Goal: Task Accomplishment & Management: Manage account settings

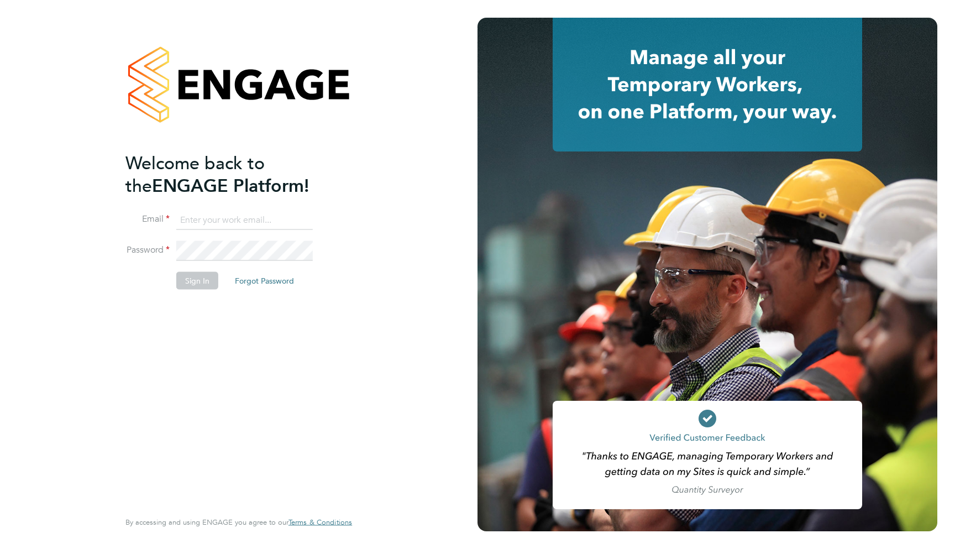
click at [237, 220] on input at bounding box center [244, 220] width 136 height 20
type input "support@engagelabs.io"
click at [257, 243] on div "Sorry, we are having problems connecting to our services." at bounding box center [238, 274] width 477 height 549
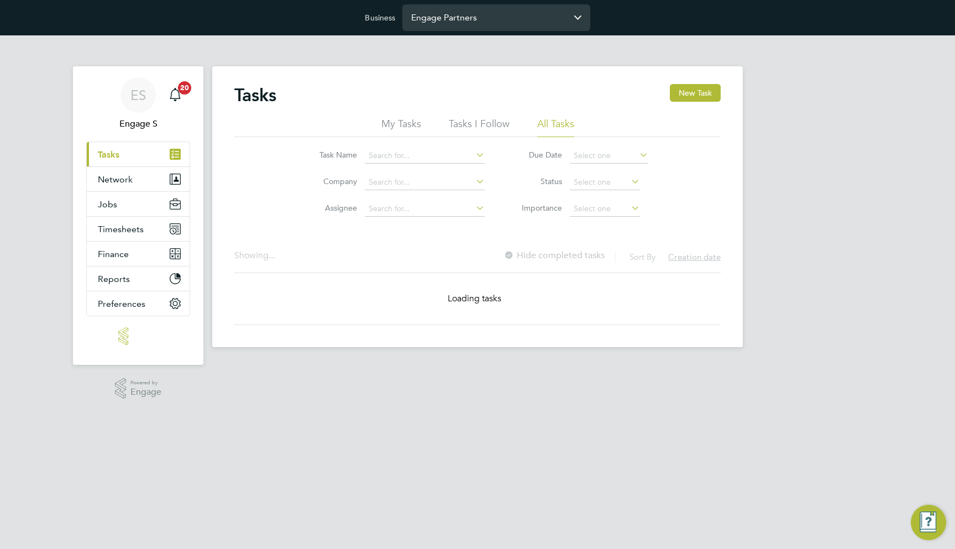
click at [462, 16] on input "Engage Partners" at bounding box center [496, 17] width 188 height 26
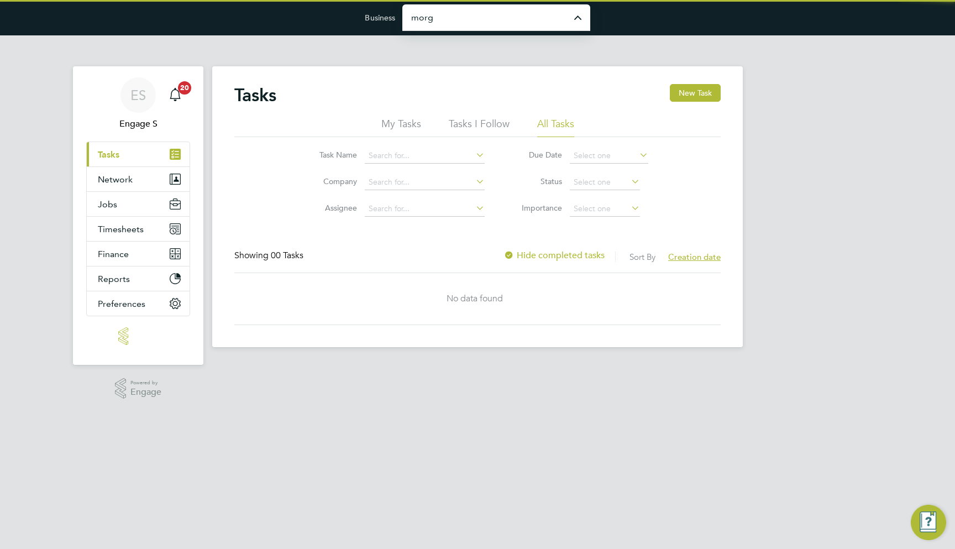
type input "Morgan Sindall Construction & Infrastructure Ltd"
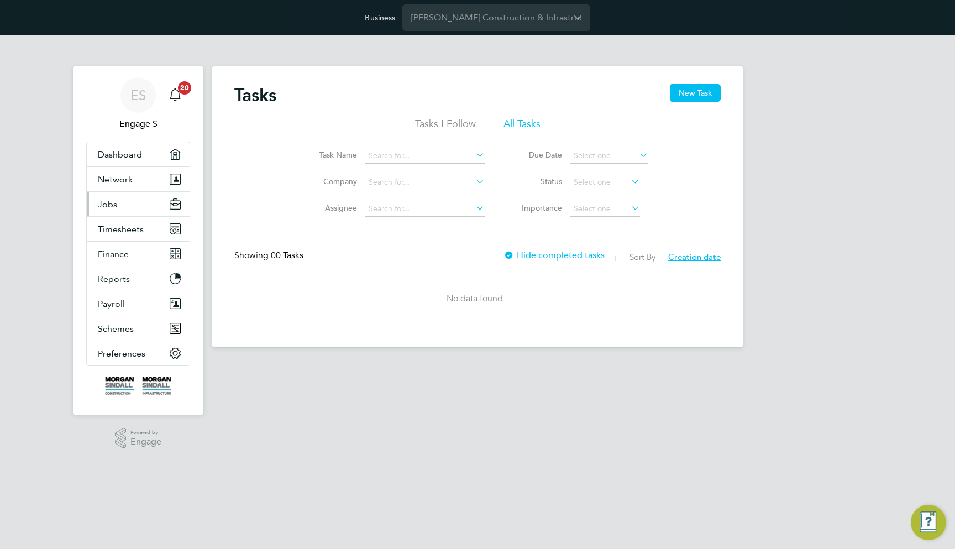
click at [141, 210] on button "Jobs" at bounding box center [138, 204] width 103 height 24
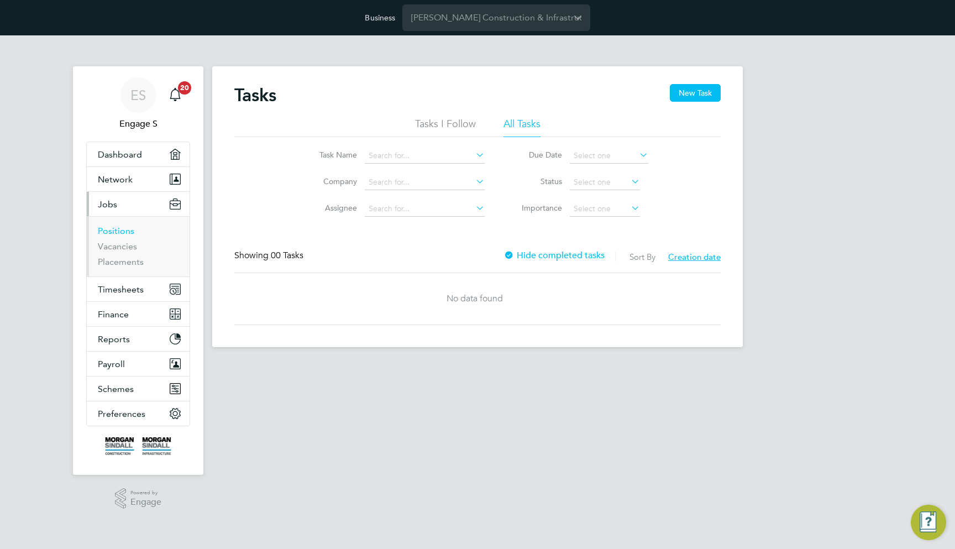
click at [129, 235] on link "Positions" at bounding box center [116, 230] width 36 height 10
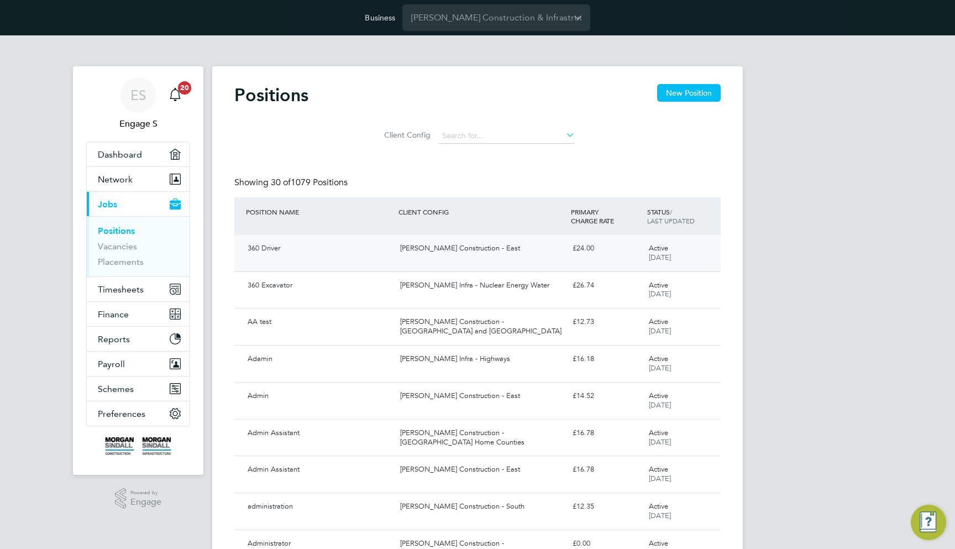
click at [482, 251] on div "Morgan Sindall Construction - East" at bounding box center [482, 248] width 172 height 18
click at [108, 286] on span "Timesheets" at bounding box center [121, 289] width 46 height 10
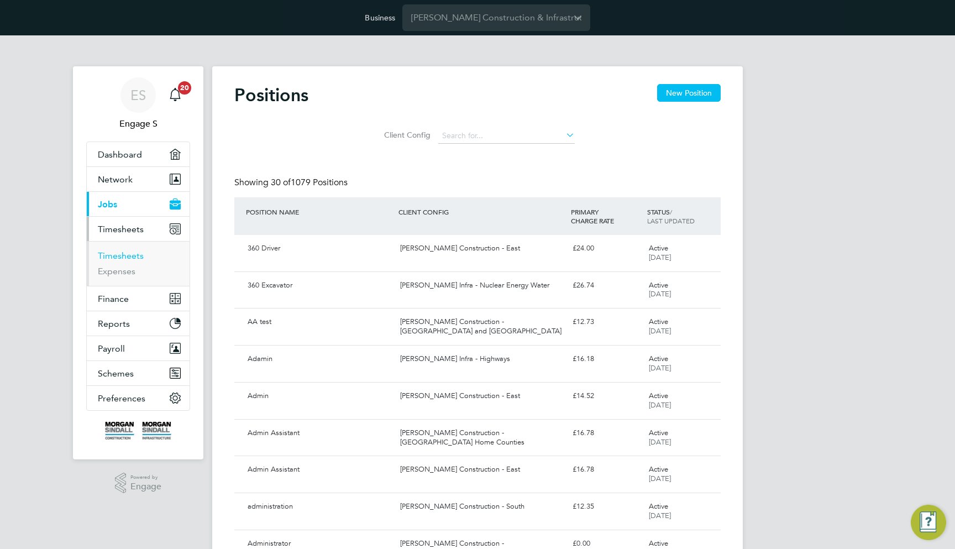
click at [114, 256] on link "Timesheets" at bounding box center [121, 255] width 46 height 10
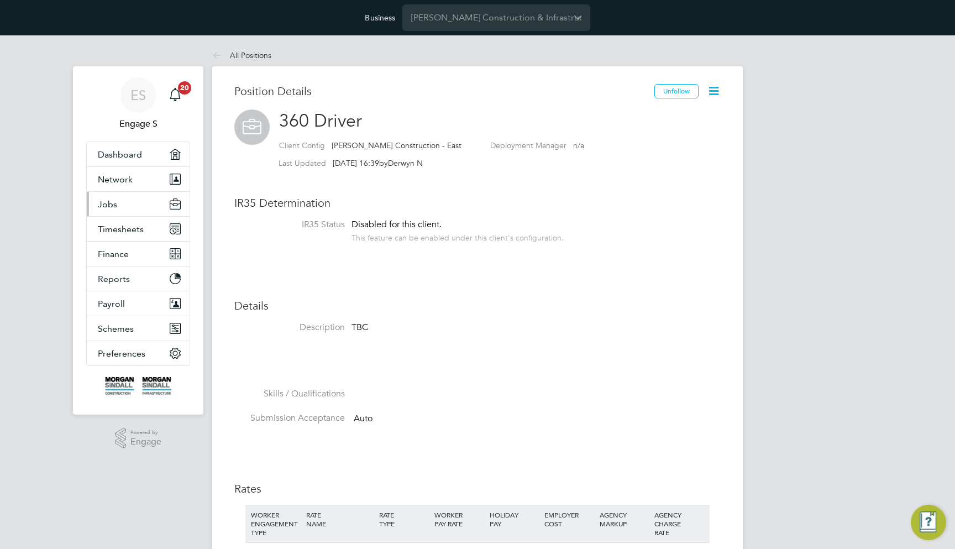
click at [129, 204] on button "Jobs" at bounding box center [138, 204] width 103 height 24
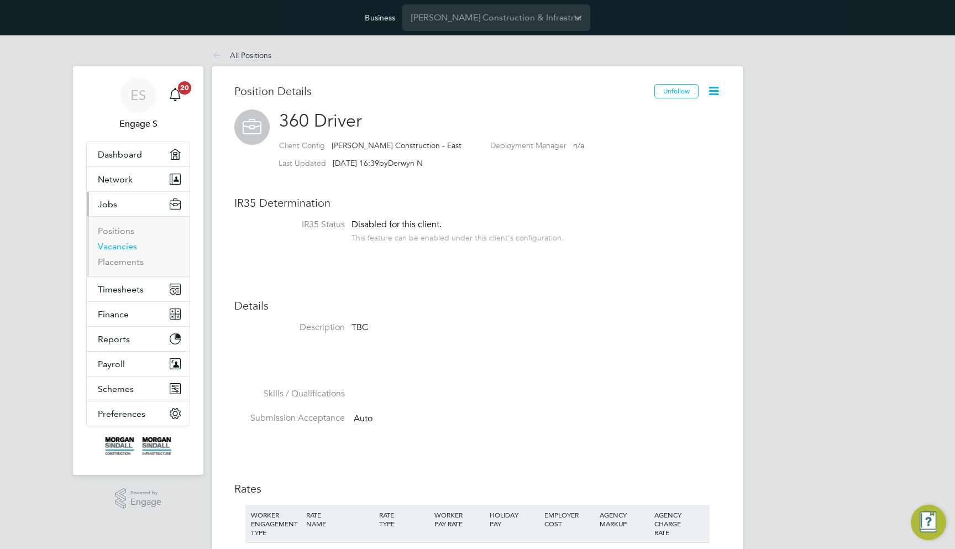
click at [122, 247] on link "Vacancies" at bounding box center [117, 246] width 39 height 10
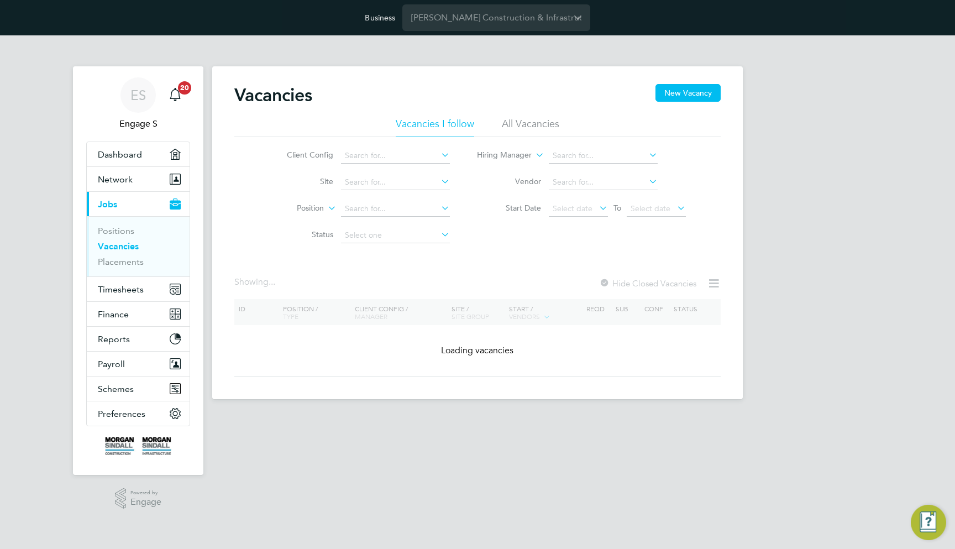
click at [523, 111] on div "Vacancies New Vacancy" at bounding box center [477, 100] width 486 height 33
click at [523, 127] on li "All Vacancies" at bounding box center [530, 127] width 57 height 20
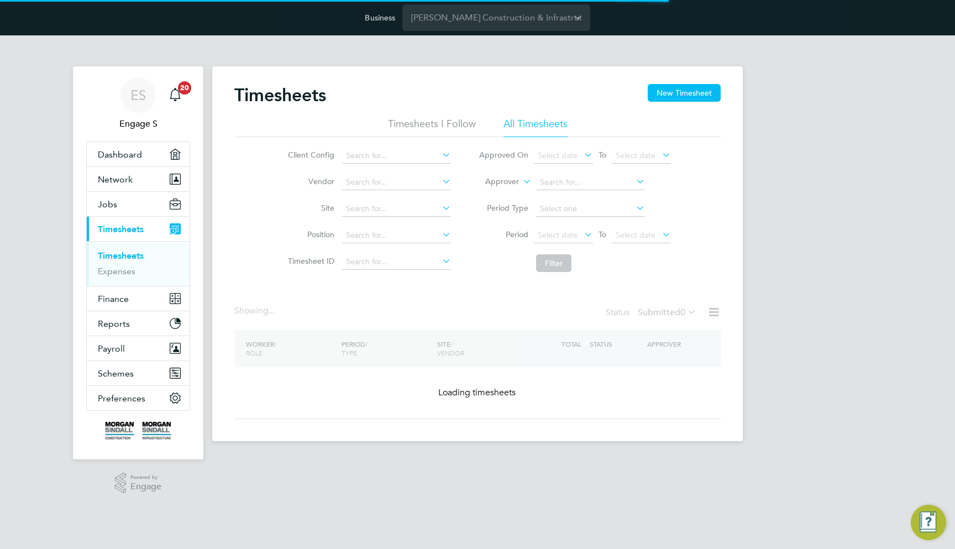
click at [841, 235] on div "ES Engage S Notifications 20 Applications: Dashboard Network Team Members Busin…" at bounding box center [477, 246] width 955 height 423
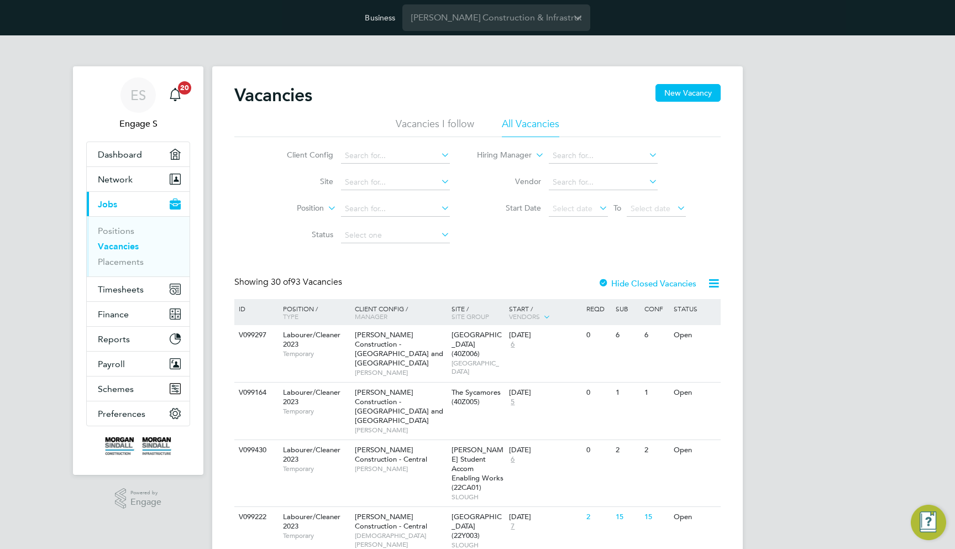
click at [552, 349] on div "04 Jul 2023 6" at bounding box center [544, 340] width 77 height 30
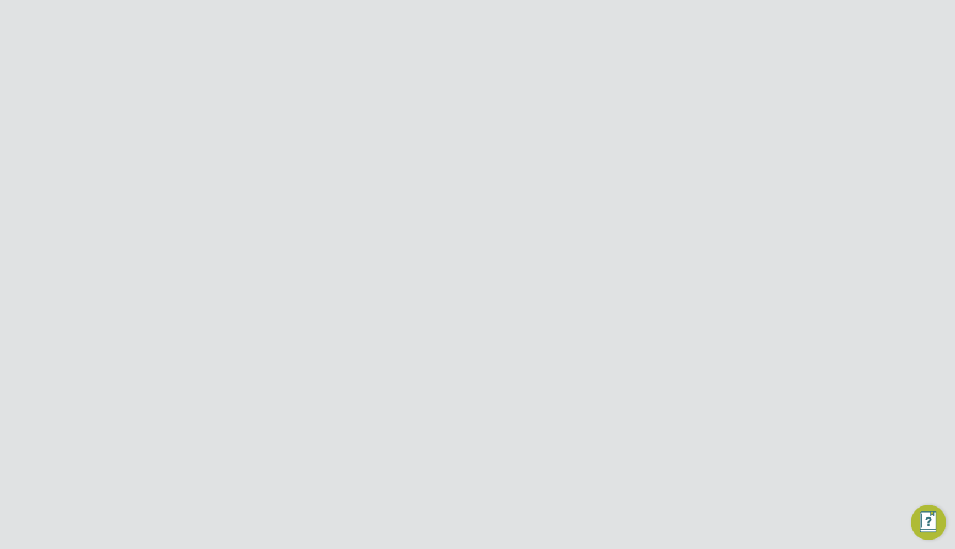
click at [432, 384] on div "23 - 29 Aug 2025 Manual" at bounding box center [387, 385] width 96 height 28
click at [671, 462] on link "View Details" at bounding box center [680, 466] width 40 height 9
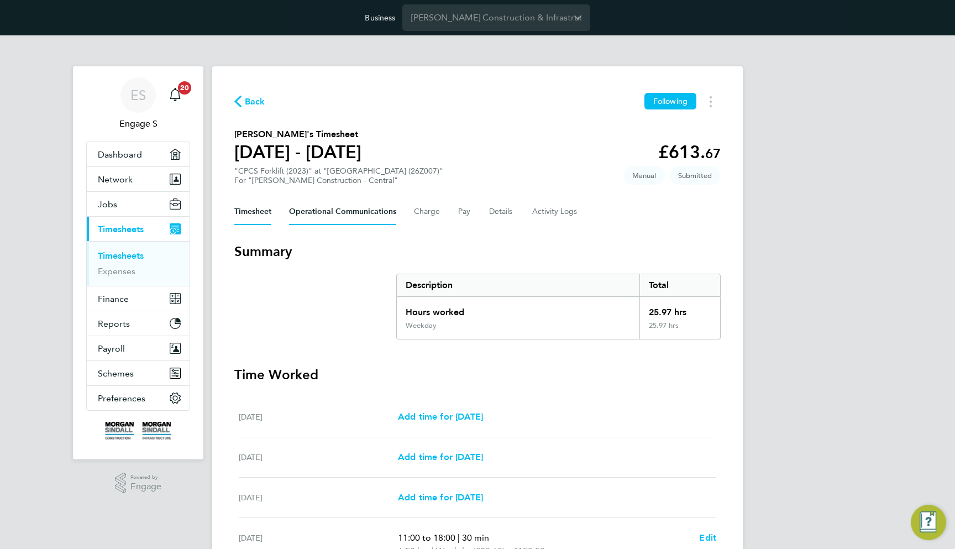
click at [350, 214] on Communications-tab "Operational Communications" at bounding box center [342, 211] width 107 height 27
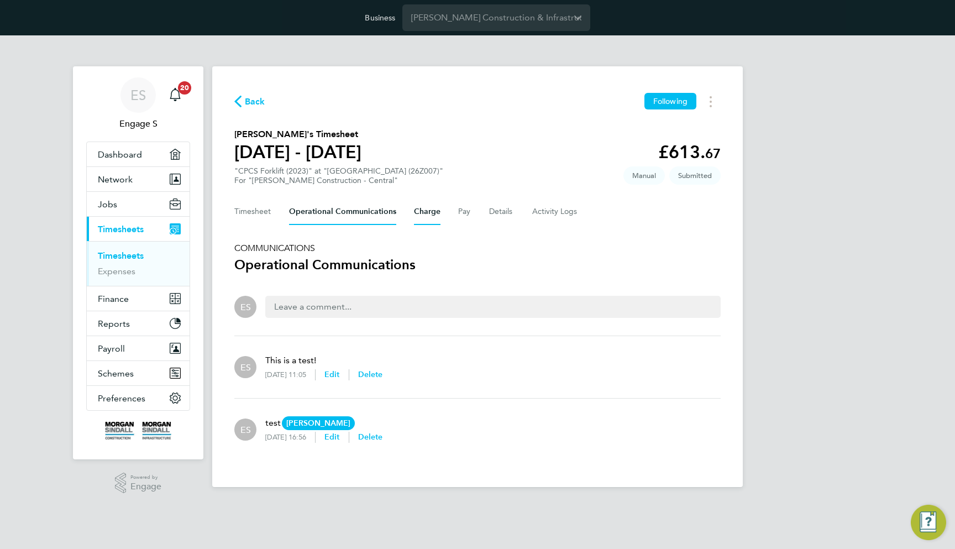
click at [415, 209] on button "Charge" at bounding box center [427, 211] width 27 height 27
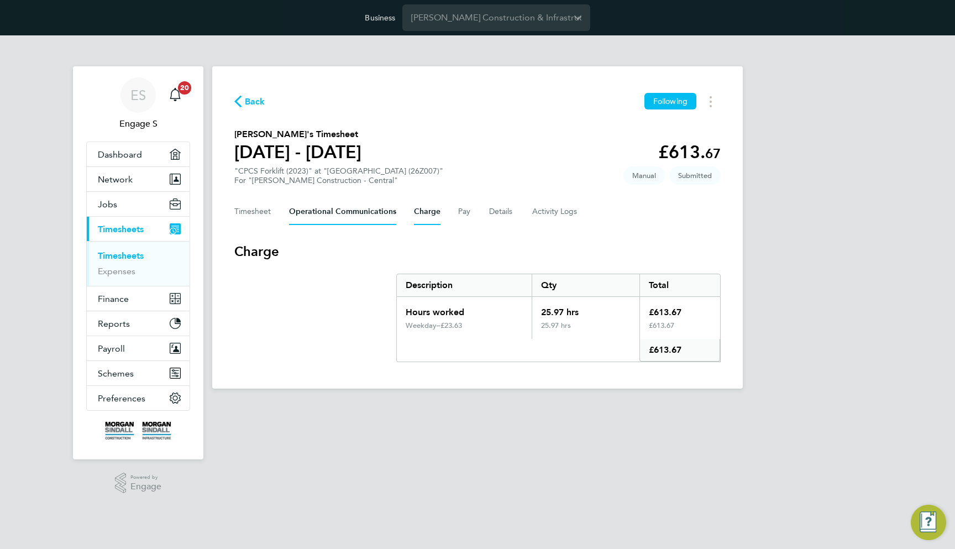
click at [337, 209] on Communications-tab "Operational Communications" at bounding box center [342, 211] width 107 height 27
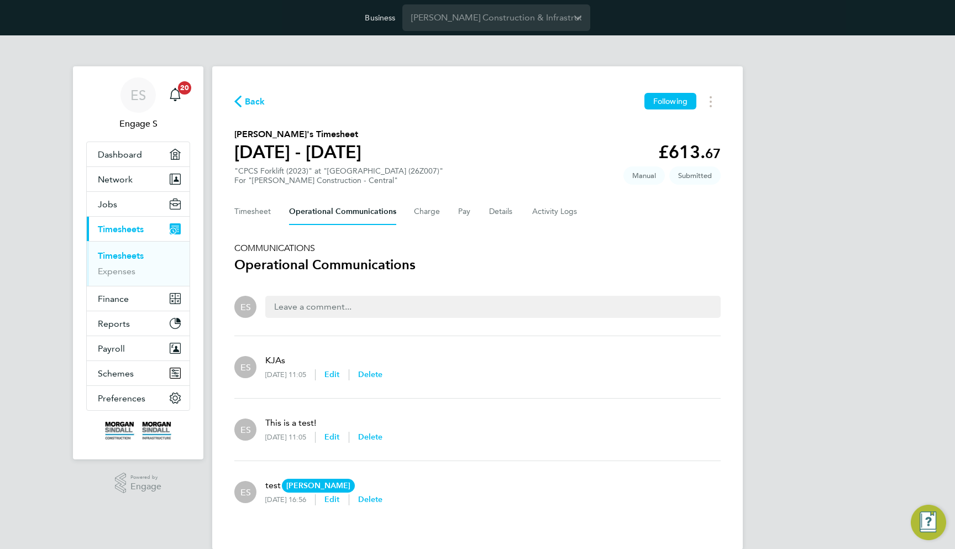
click at [382, 330] on form "ES" at bounding box center [477, 311] width 486 height 49
click at [366, 304] on div at bounding box center [492, 307] width 455 height 22
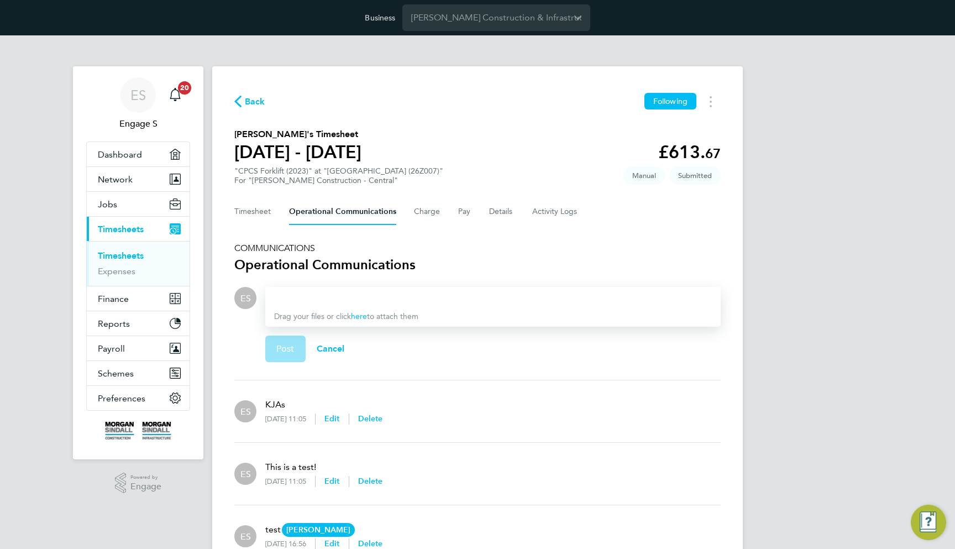
click at [809, 319] on div "ES Engage S Notifications 20 Applications: Dashboard Network Team Members Busin…" at bounding box center [477, 323] width 955 height 576
